Goal: Transaction & Acquisition: Purchase product/service

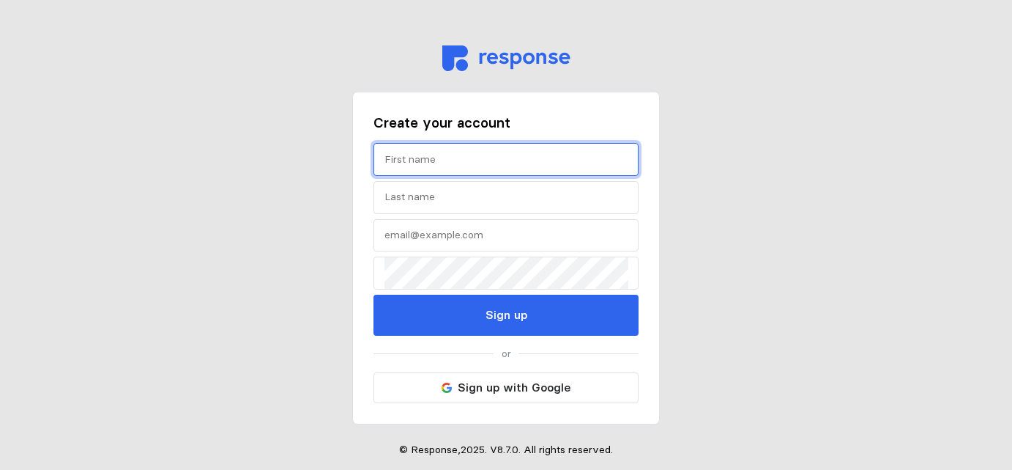
click at [548, 153] on input "text" at bounding box center [506, 159] width 243 height 31
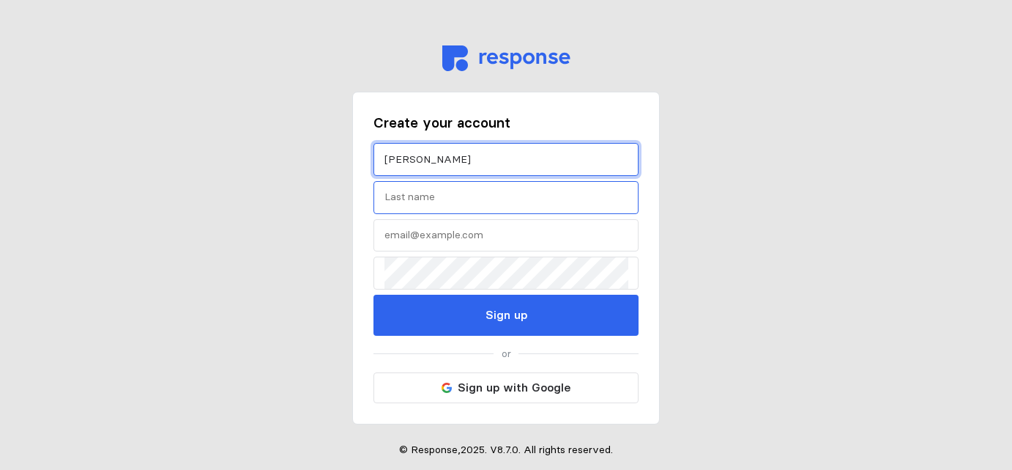
type input "[PERSON_NAME]"
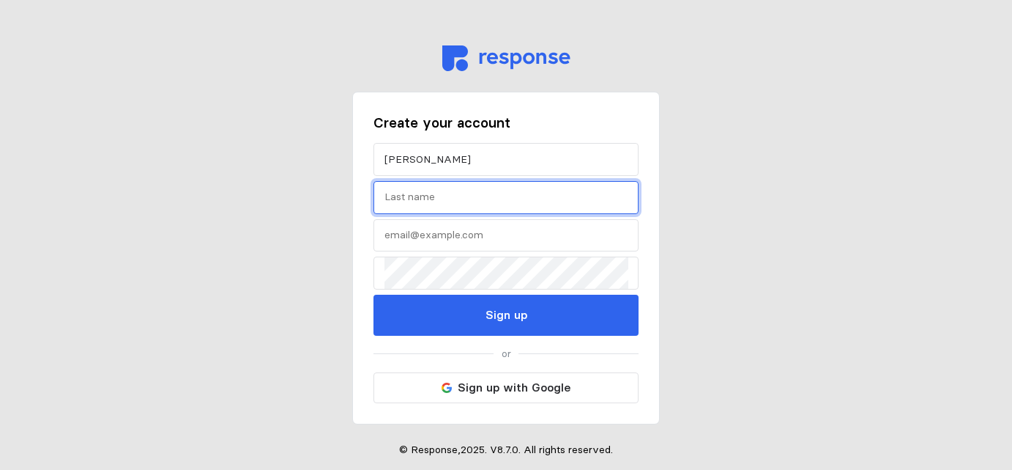
click at [547, 190] on input "text" at bounding box center [506, 197] width 243 height 31
type input "Sok"
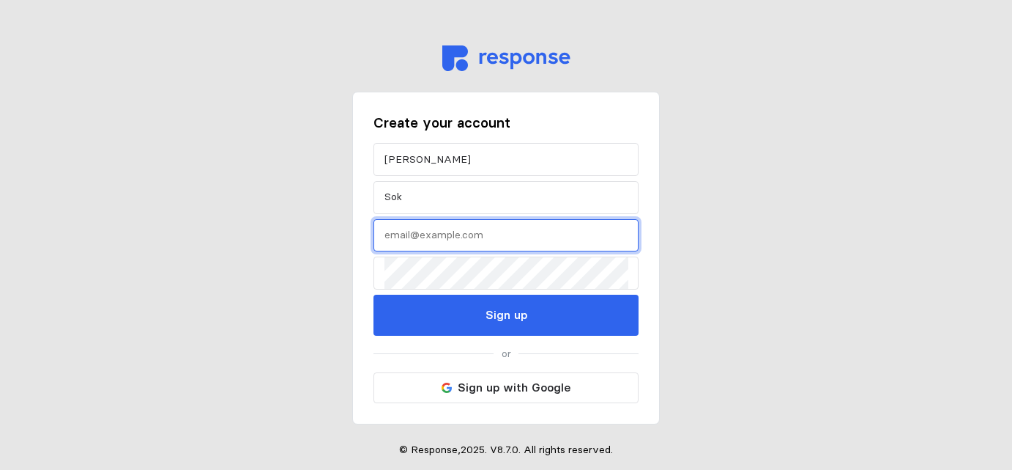
click at [521, 231] on input "text" at bounding box center [506, 235] width 243 height 31
type input "[EMAIL_ADDRESS][DOMAIN_NAME]"
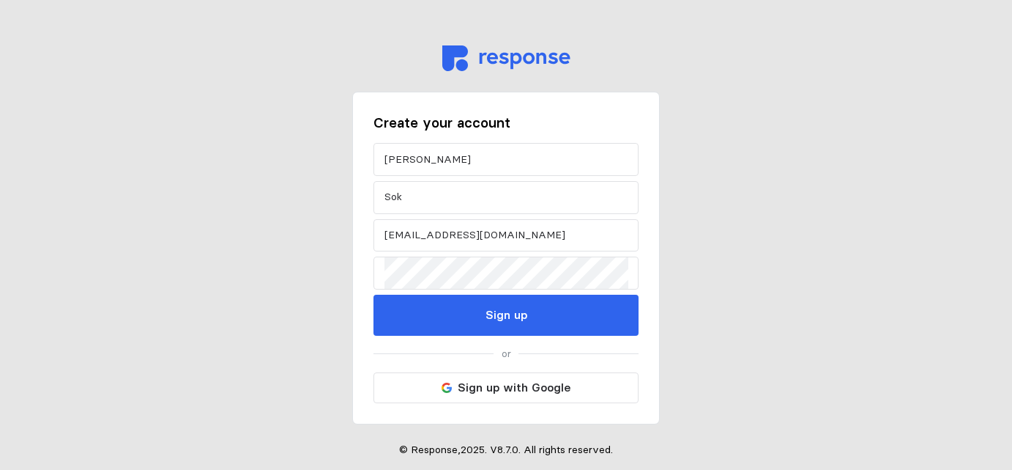
click at [482, 354] on span "or" at bounding box center [506, 354] width 265 height 16
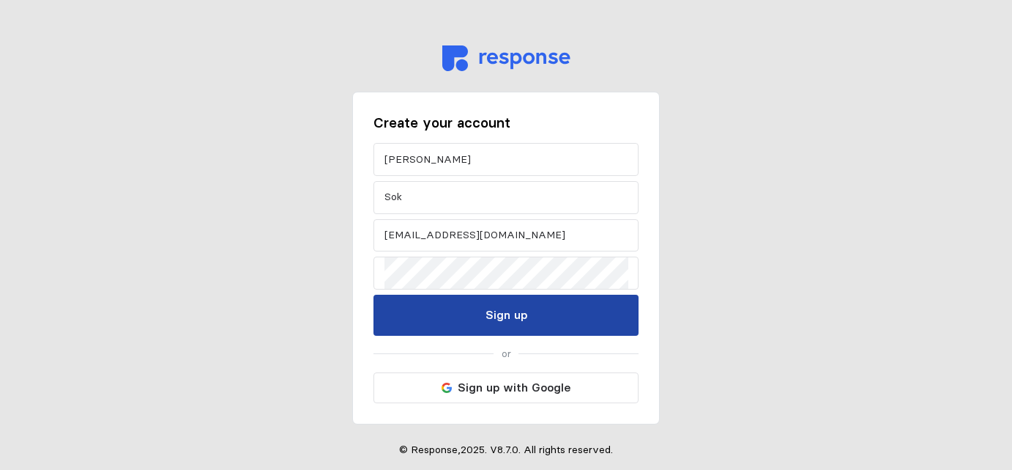
click at [477, 316] on button "Sign up" at bounding box center [506, 314] width 265 height 41
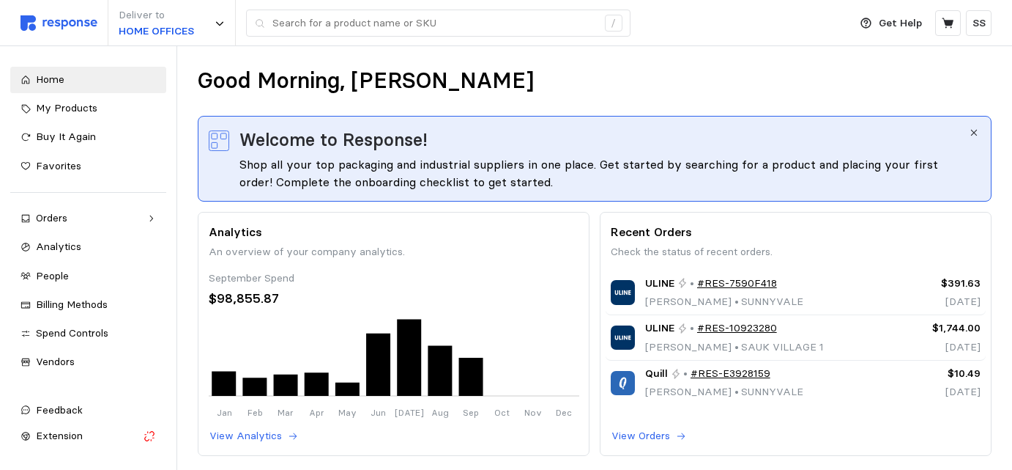
click at [581, 70] on div "Good Morning, [PERSON_NAME]" at bounding box center [595, 81] width 794 height 29
click at [86, 108] on span "My Products" at bounding box center [67, 107] width 62 height 13
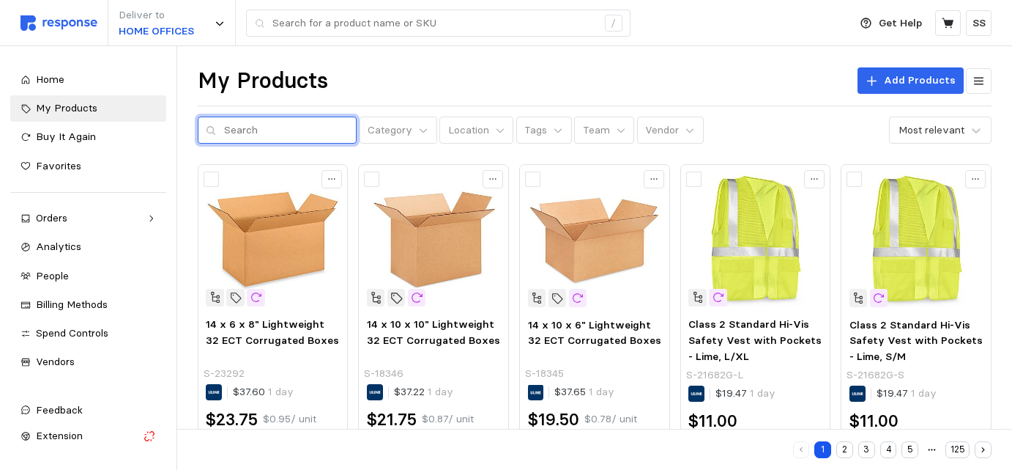
click at [267, 131] on input "text" at bounding box center [286, 130] width 125 height 26
paste input "S-6169"
type input "S-6169"
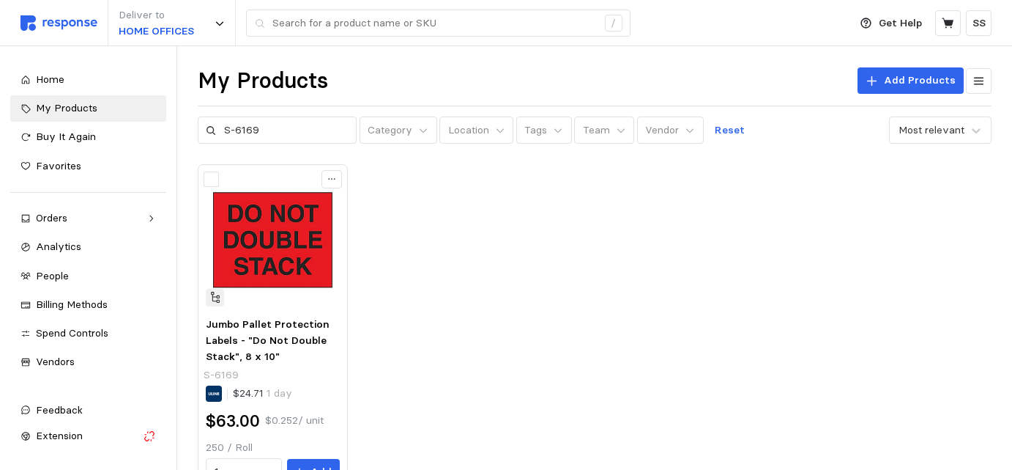
click at [419, 244] on div "Jumbo Pallet Protection Labels - "Do Not Double Stack", 8 x 10" S-6169 $24.71 1…" at bounding box center [595, 329] width 794 height 330
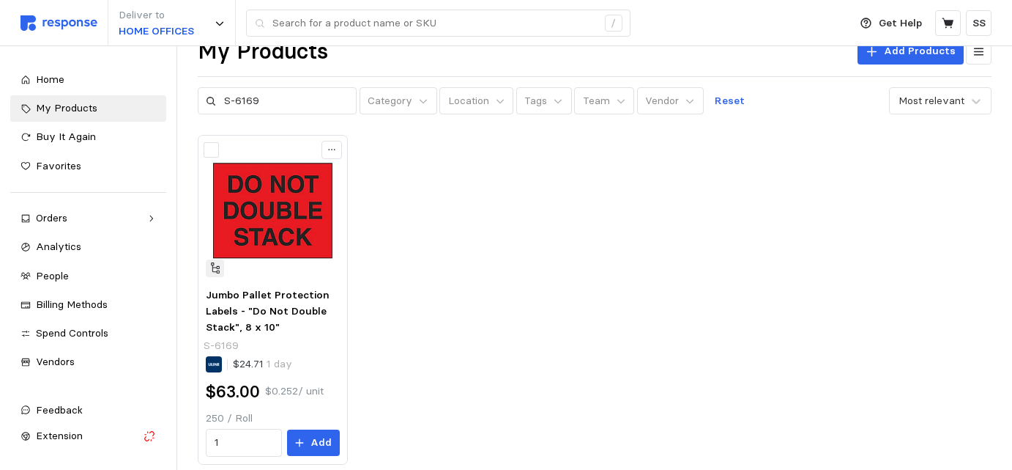
scroll to position [59, 0]
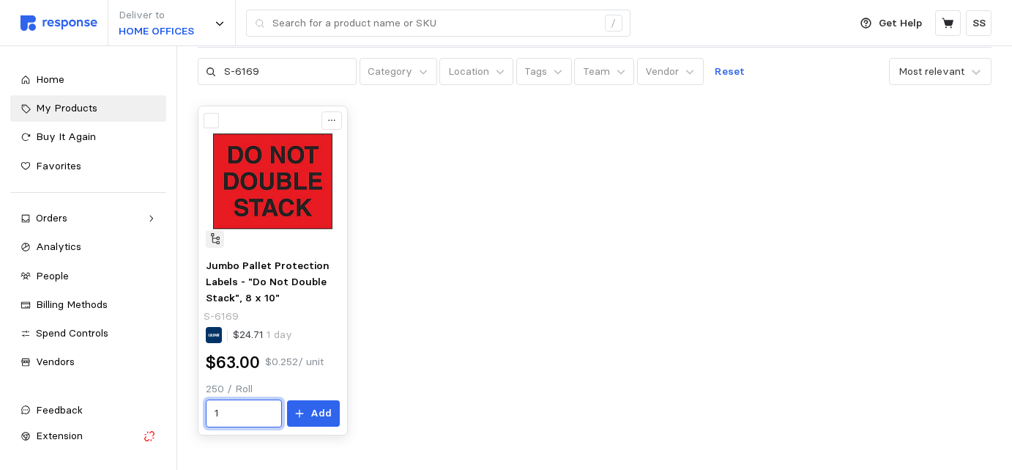
click at [236, 409] on input "1" at bounding box center [244, 413] width 59 height 26
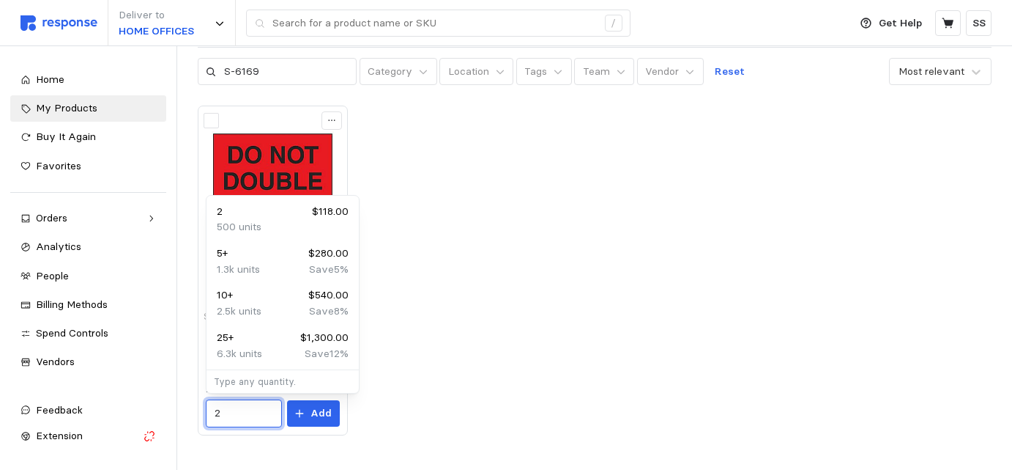
type input "2"
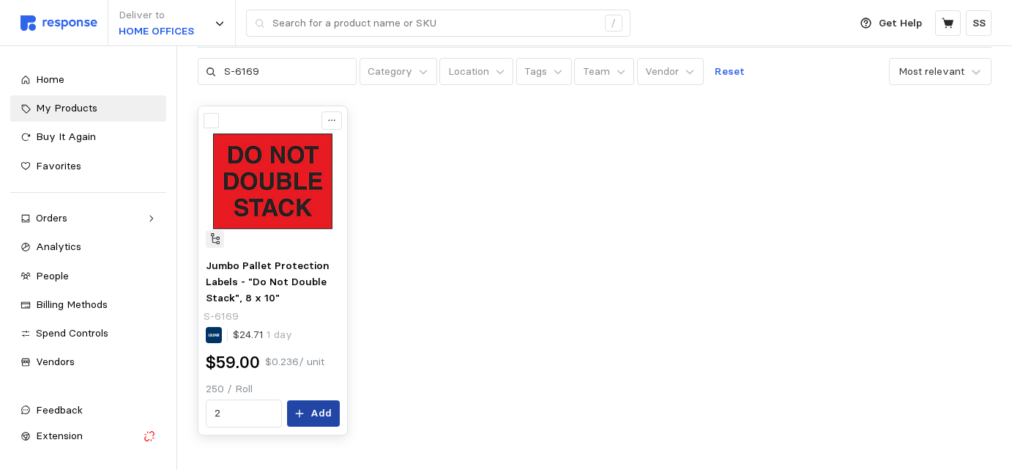
click at [325, 415] on p "Add" at bounding box center [321, 413] width 21 height 16
click at [523, 286] on div "Jumbo Pallet Protection Labels - "Do Not Double Stack", 8 x 10" S-6169 $24.71 1…" at bounding box center [595, 270] width 794 height 330
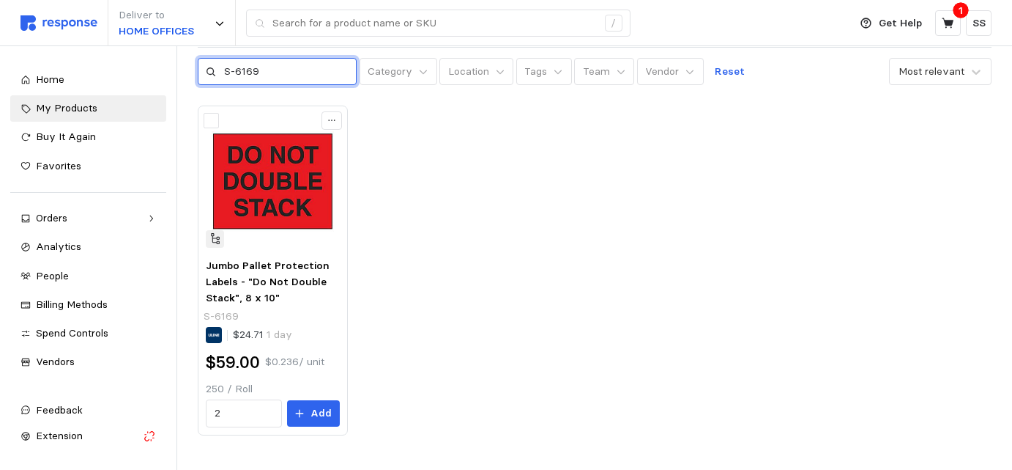
drag, startPoint x: 264, startPoint y: 68, endPoint x: 202, endPoint y: 68, distance: 61.5
click at [202, 68] on div "S-6169" at bounding box center [278, 72] width 160 height 28
paste input "2158"
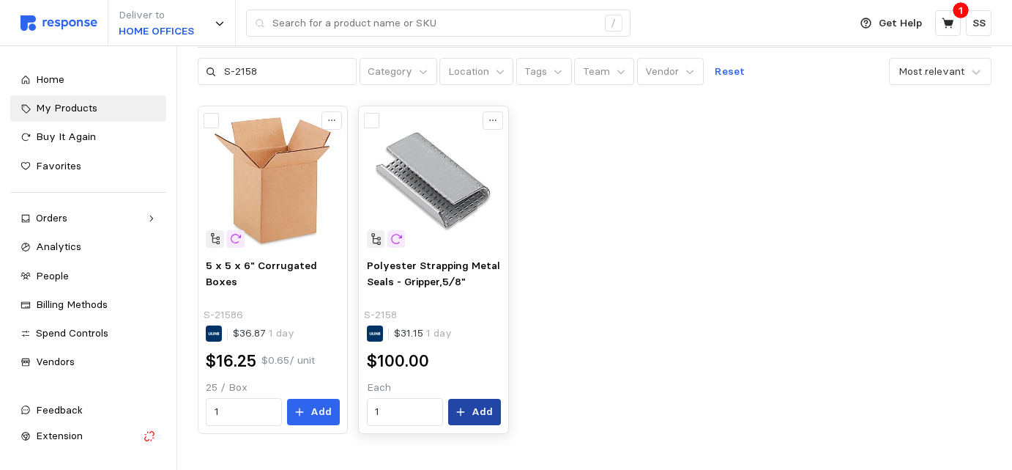
click at [475, 415] on p "Add" at bounding box center [482, 412] width 21 height 16
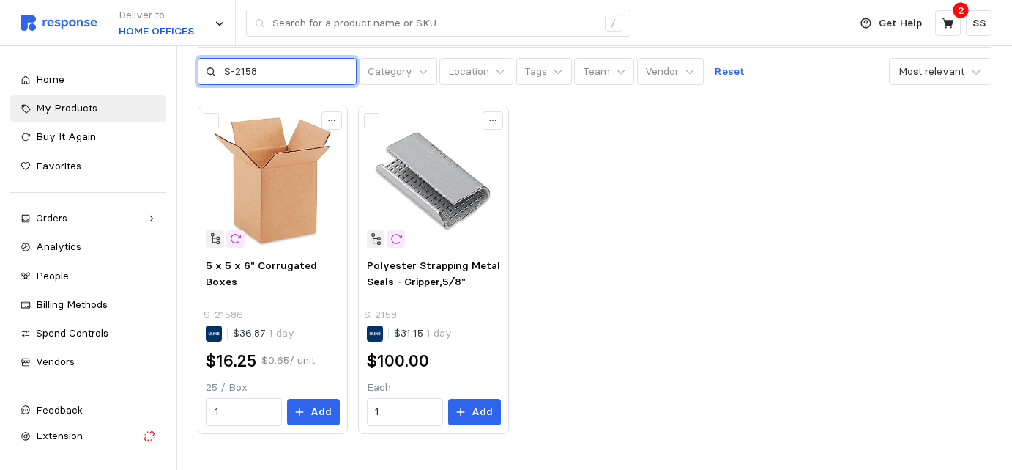
drag, startPoint x: 263, startPoint y: 70, endPoint x: 208, endPoint y: 70, distance: 54.9
click at [209, 70] on div "S-2158" at bounding box center [278, 72] width 160 height 28
paste input "765"
type input "S-765"
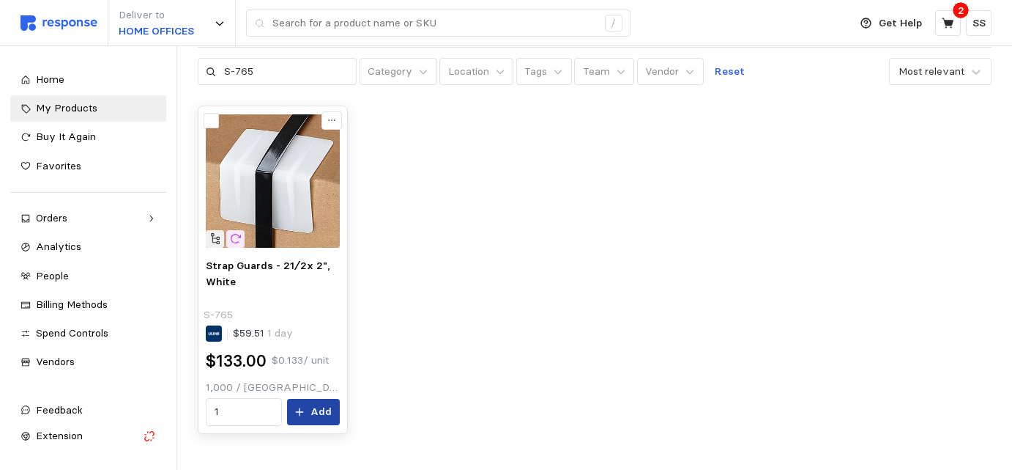
click at [329, 408] on p "Add" at bounding box center [321, 412] width 21 height 16
